Goal: Check status: Check status

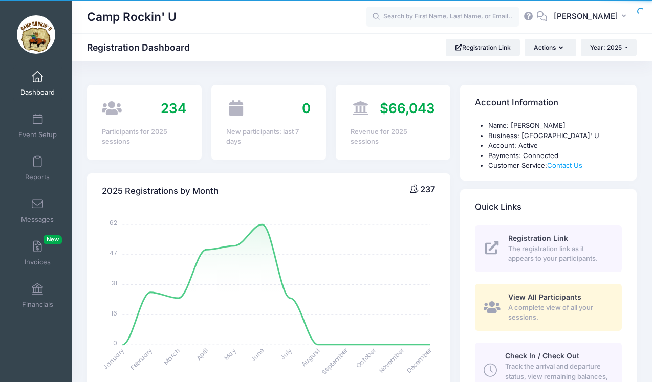
select select
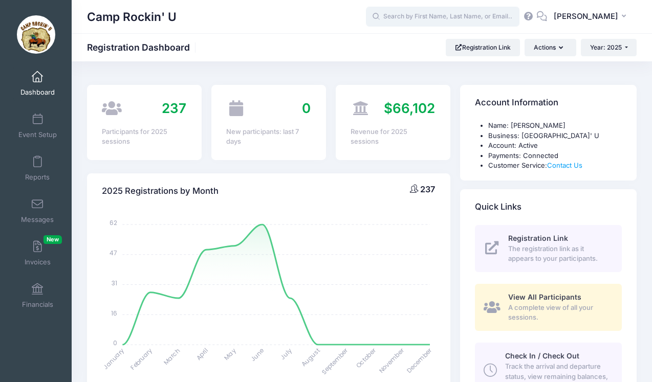
click at [450, 18] on input "text" at bounding box center [443, 17] width 154 height 20
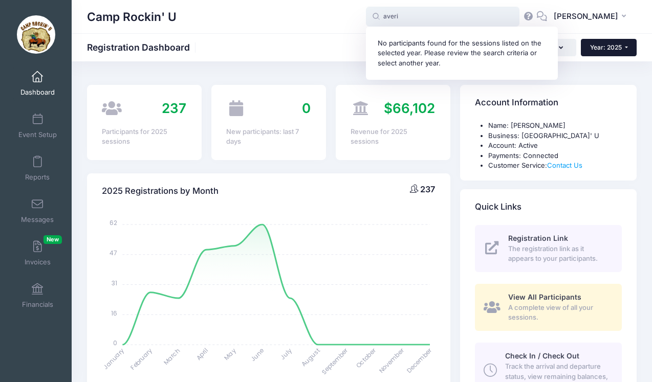
type input "averi"
click at [598, 48] on span "Year: 2025" at bounding box center [606, 48] width 32 height 8
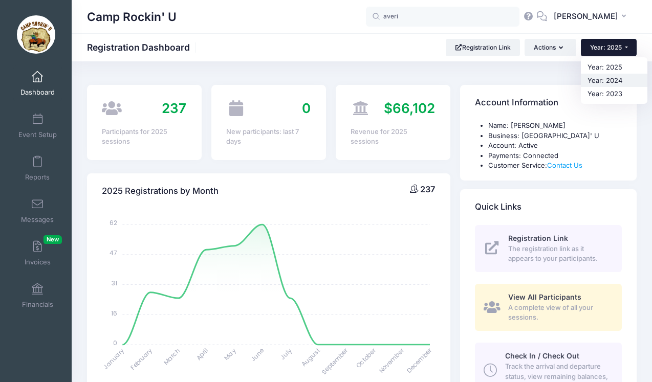
click at [611, 76] on link "Year: 2024" at bounding box center [614, 80] width 67 height 13
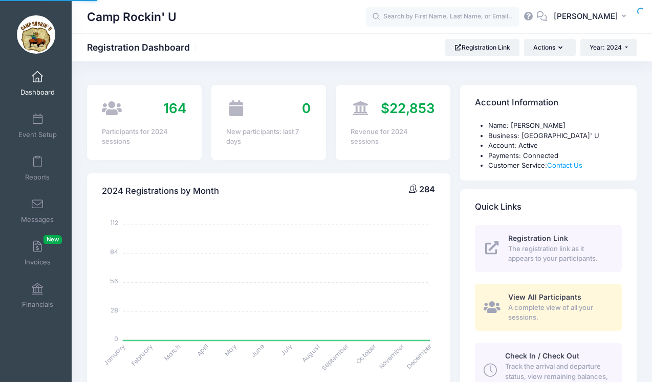
select select
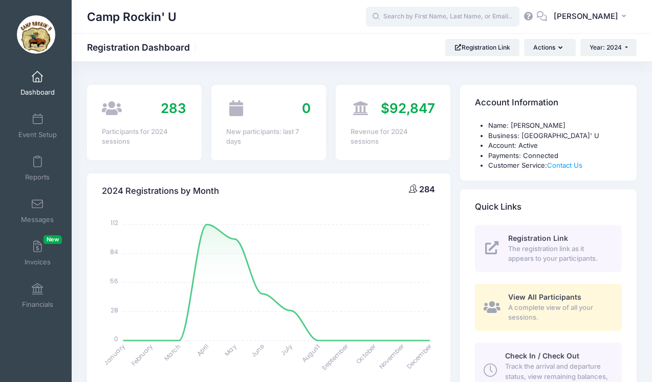
click at [467, 14] on input "text" at bounding box center [443, 17] width 154 height 20
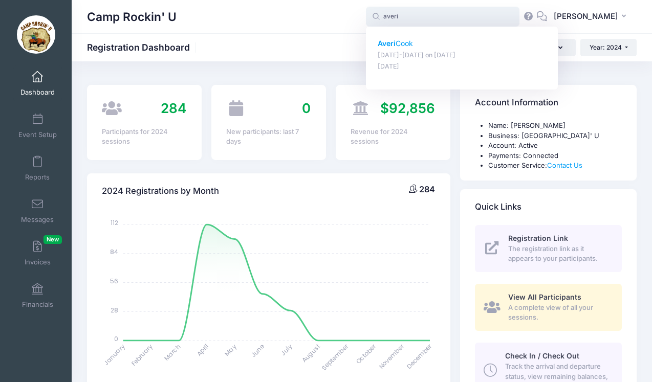
click at [420, 44] on p "Averi Cook" at bounding box center [462, 43] width 169 height 11
type input "Averi Cook (July 7-12, Jul-07, 2024)"
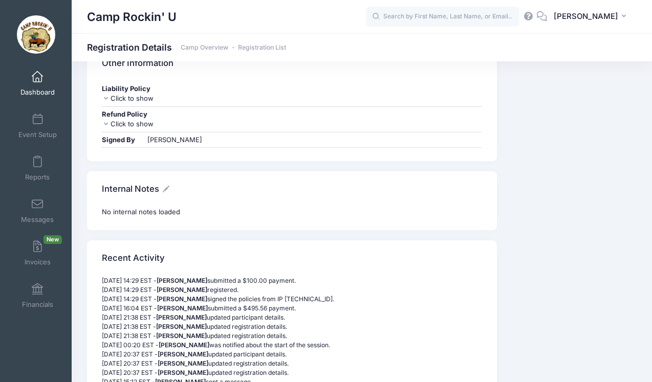
scroll to position [1071, 0]
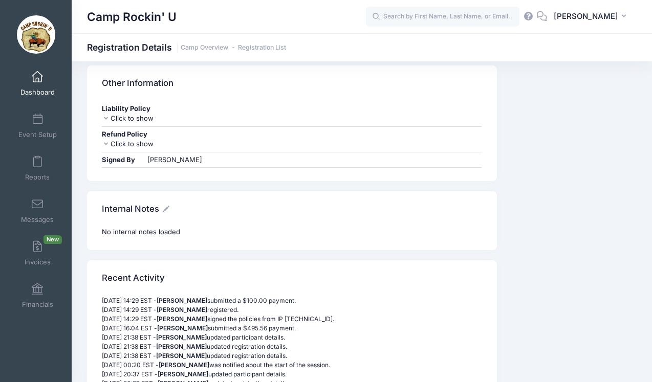
click at [105, 115] on icon at bounding box center [106, 118] width 8 height 7
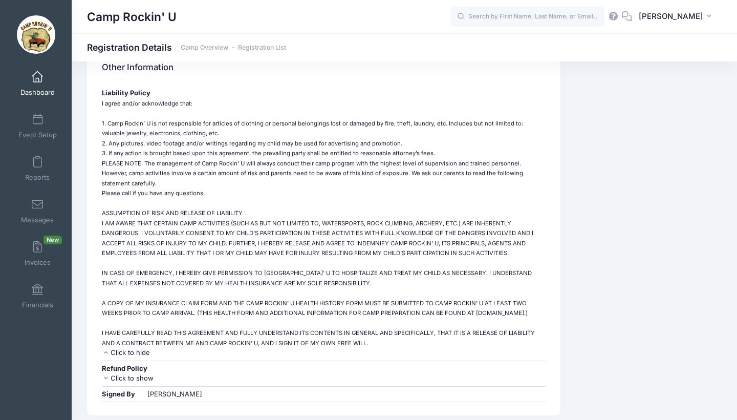
scroll to position [1076, 0]
